Goal: Task Accomplishment & Management: Manage account settings

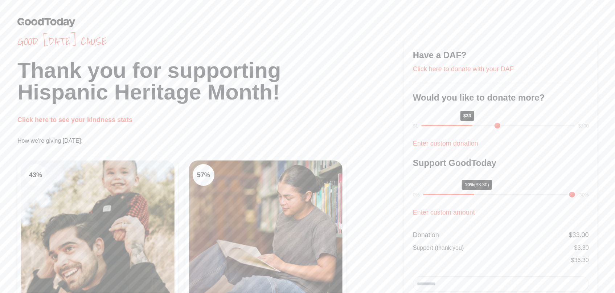
click at [38, 24] on img at bounding box center [46, 22] width 58 height 10
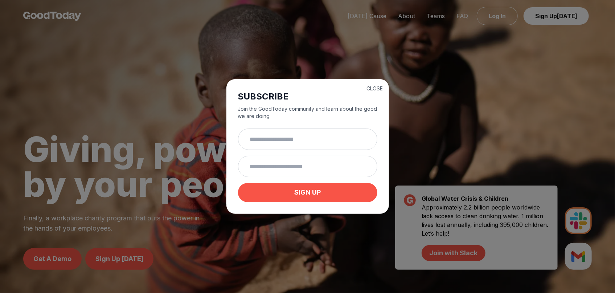
click at [369, 90] on button "CLOSE" at bounding box center [375, 88] width 16 height 7
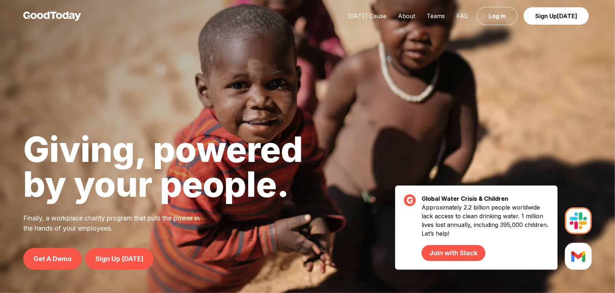
click at [492, 15] on link "Log In" at bounding box center [497, 16] width 41 height 18
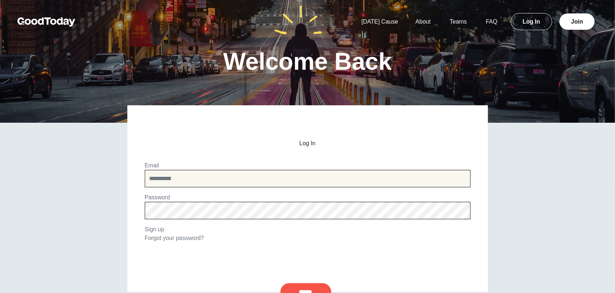
type input "**********"
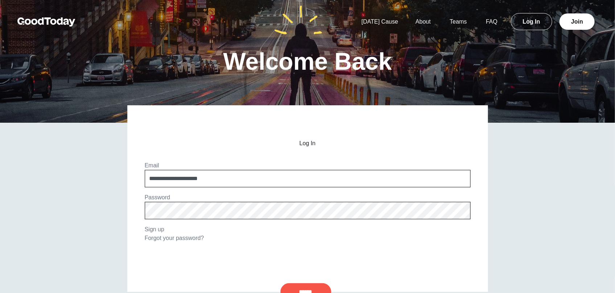
click at [302, 287] on input "******" at bounding box center [305, 291] width 51 height 17
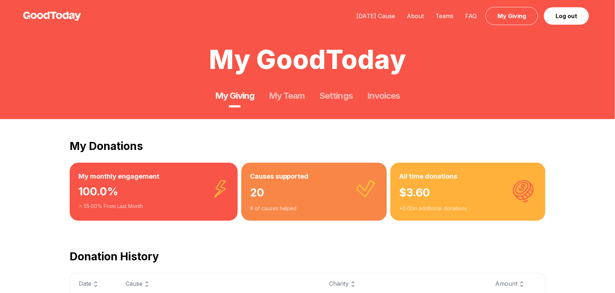
click at [337, 101] on link "Settings" at bounding box center [336, 96] width 33 height 12
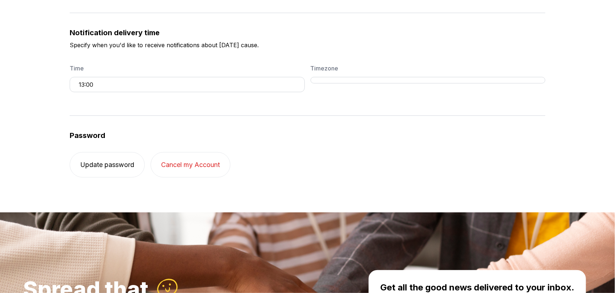
scroll to position [290, 0]
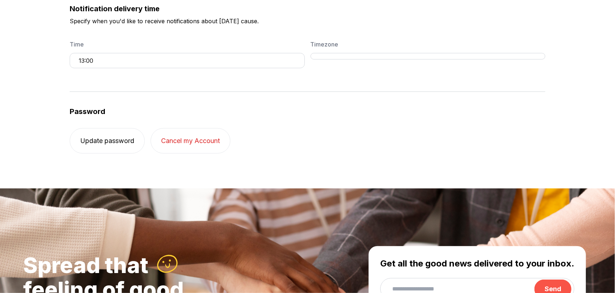
click at [219, 62] on button "13:00" at bounding box center [187, 60] width 235 height 15
click at [89, 71] on li "7:00" at bounding box center [116, 72] width 81 height 9
click at [98, 55] on button "7:00" at bounding box center [187, 60] width 235 height 15
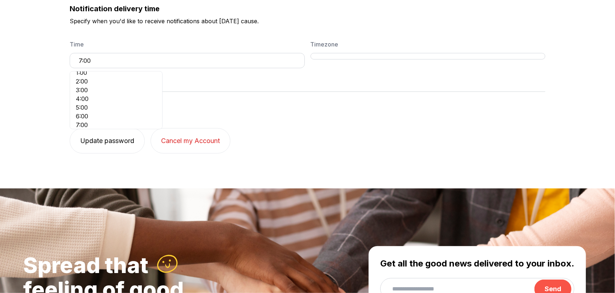
scroll to position [32, 0]
click at [110, 119] on li "8:00" at bounding box center [116, 119] width 81 height 9
drag, startPoint x: 110, startPoint y: 138, endPoint x: 283, endPoint y: 96, distance: 178.4
click at [283, 96] on div "Password Update password Cancel my Account" at bounding box center [308, 122] width 476 height 62
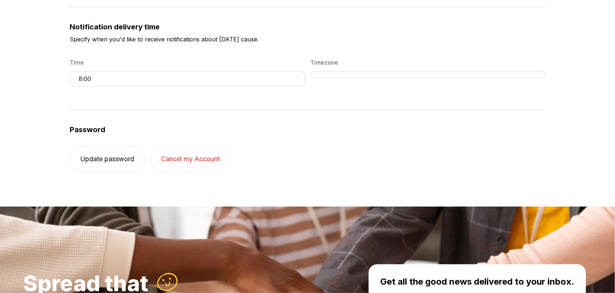
scroll to position [0, 0]
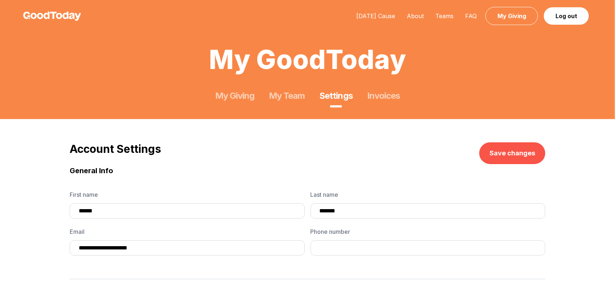
click at [516, 155] on button "Save changes" at bounding box center [512, 153] width 66 height 22
click at [511, 152] on button "Save changes" at bounding box center [512, 153] width 66 height 22
click at [295, 93] on link "My Team" at bounding box center [287, 96] width 36 height 12
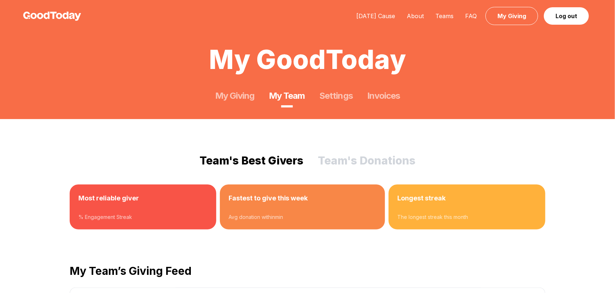
scroll to position [145, 0]
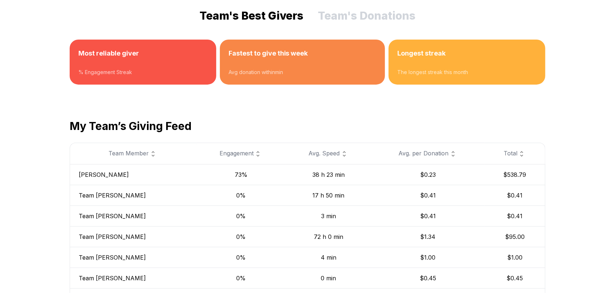
click at [115, 65] on div at bounding box center [142, 63] width 129 height 10
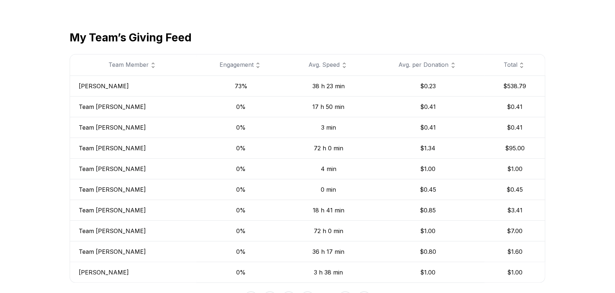
scroll to position [218, 0]
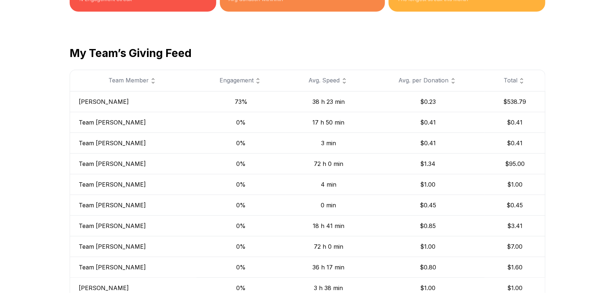
click at [90, 98] on td "[PERSON_NAME]" at bounding box center [133, 101] width 127 height 21
click at [90, 102] on td "[PERSON_NAME]" at bounding box center [133, 101] width 127 height 21
click at [201, 118] on td "0%" at bounding box center [241, 122] width 90 height 21
click at [225, 101] on td "73%" at bounding box center [241, 101] width 90 height 21
click at [137, 80] on div "Team Member" at bounding box center [133, 80] width 109 height 9
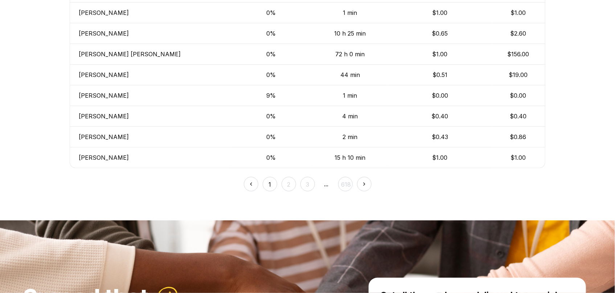
scroll to position [362, 0]
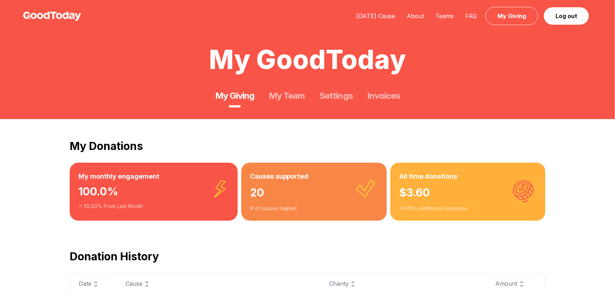
click at [281, 96] on link "My Team" at bounding box center [287, 96] width 36 height 12
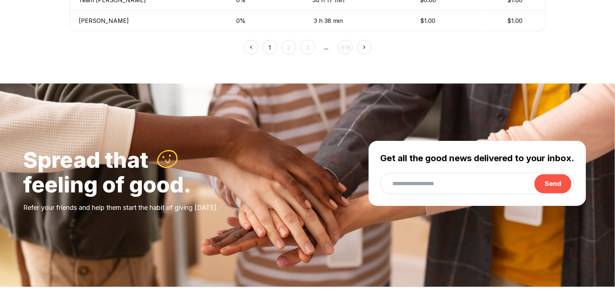
scroll to position [435, 0]
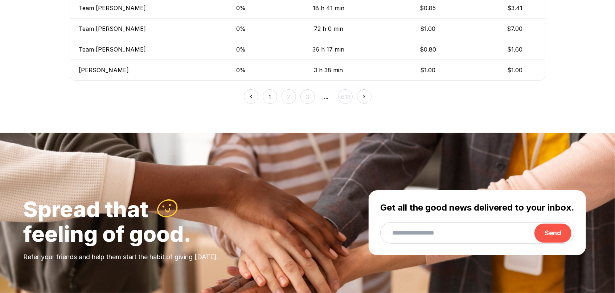
click at [291, 96] on button "2" at bounding box center [288, 96] width 15 height 15
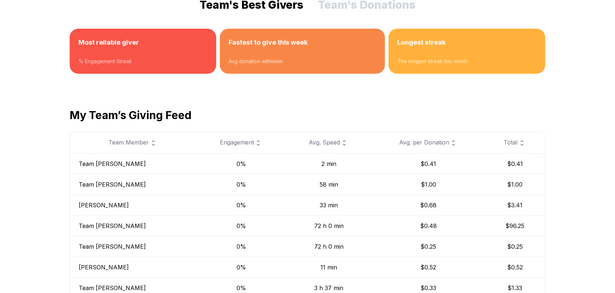
scroll to position [145, 0]
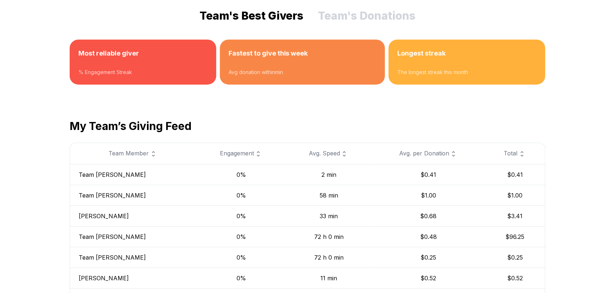
click at [126, 154] on div "Team Member" at bounding box center [133, 153] width 109 height 9
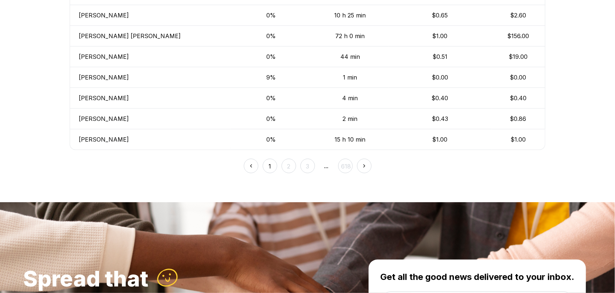
scroll to position [435, 0]
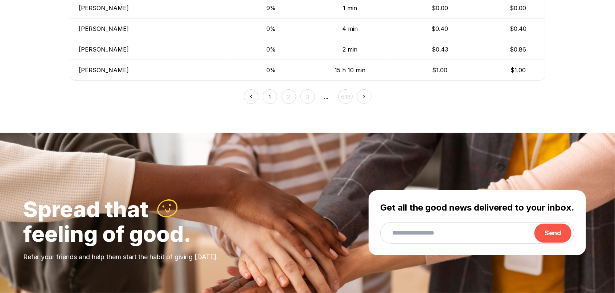
click at [290, 96] on button "2" at bounding box center [288, 96] width 15 height 15
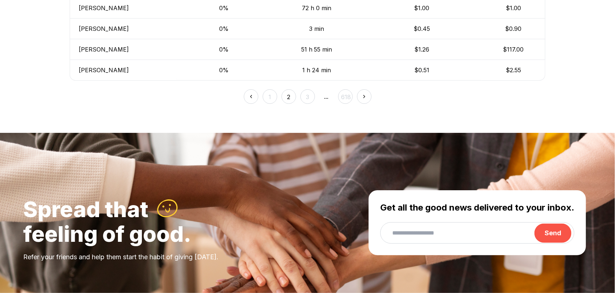
click at [308, 95] on button "3" at bounding box center [307, 96] width 15 height 15
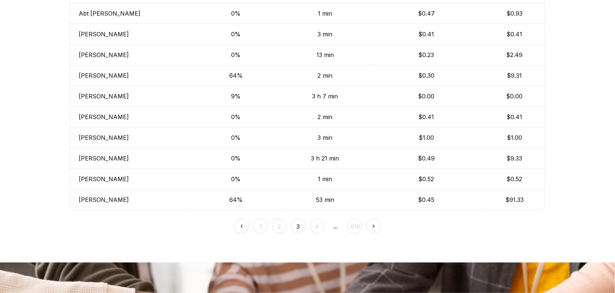
scroll to position [290, 0]
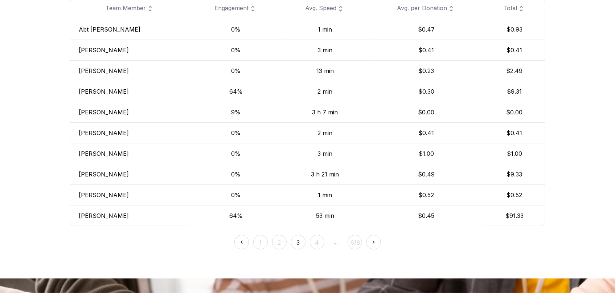
click at [355, 242] on button "618" at bounding box center [355, 242] width 15 height 15
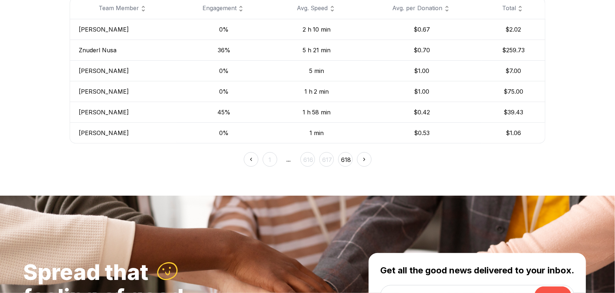
click at [244, 156] on button at bounding box center [251, 159] width 15 height 15
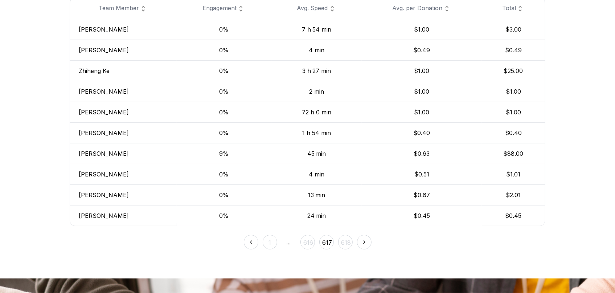
click at [247, 241] on img at bounding box center [251, 242] width 8 height 8
